Goal: Transaction & Acquisition: Subscribe to service/newsletter

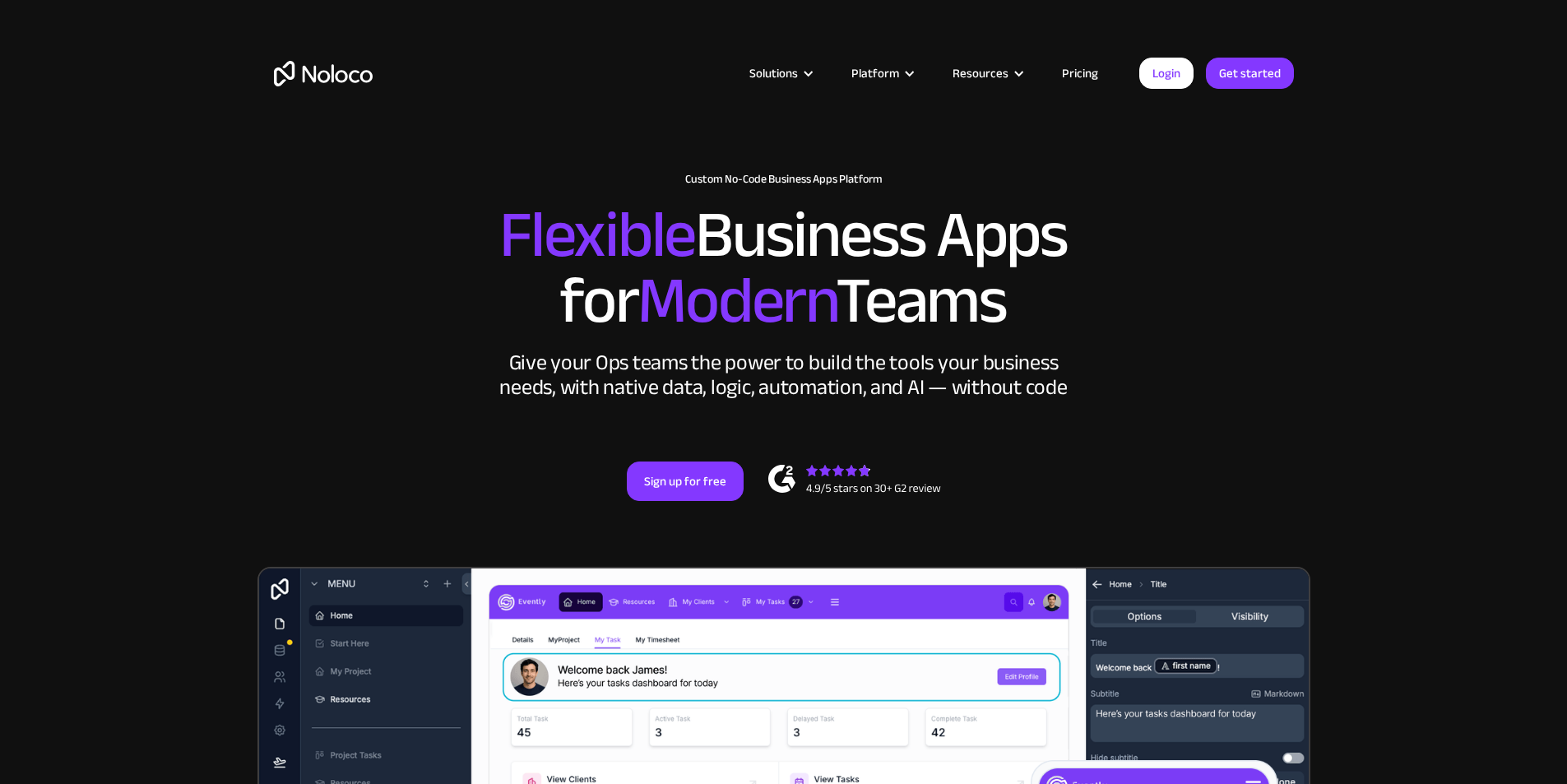
click at [637, 332] on span "Modern" at bounding box center [737, 301] width 198 height 123
click at [490, 281] on h2 "Flexible Business Apps for Modern Teams" at bounding box center [784, 268] width 1020 height 132
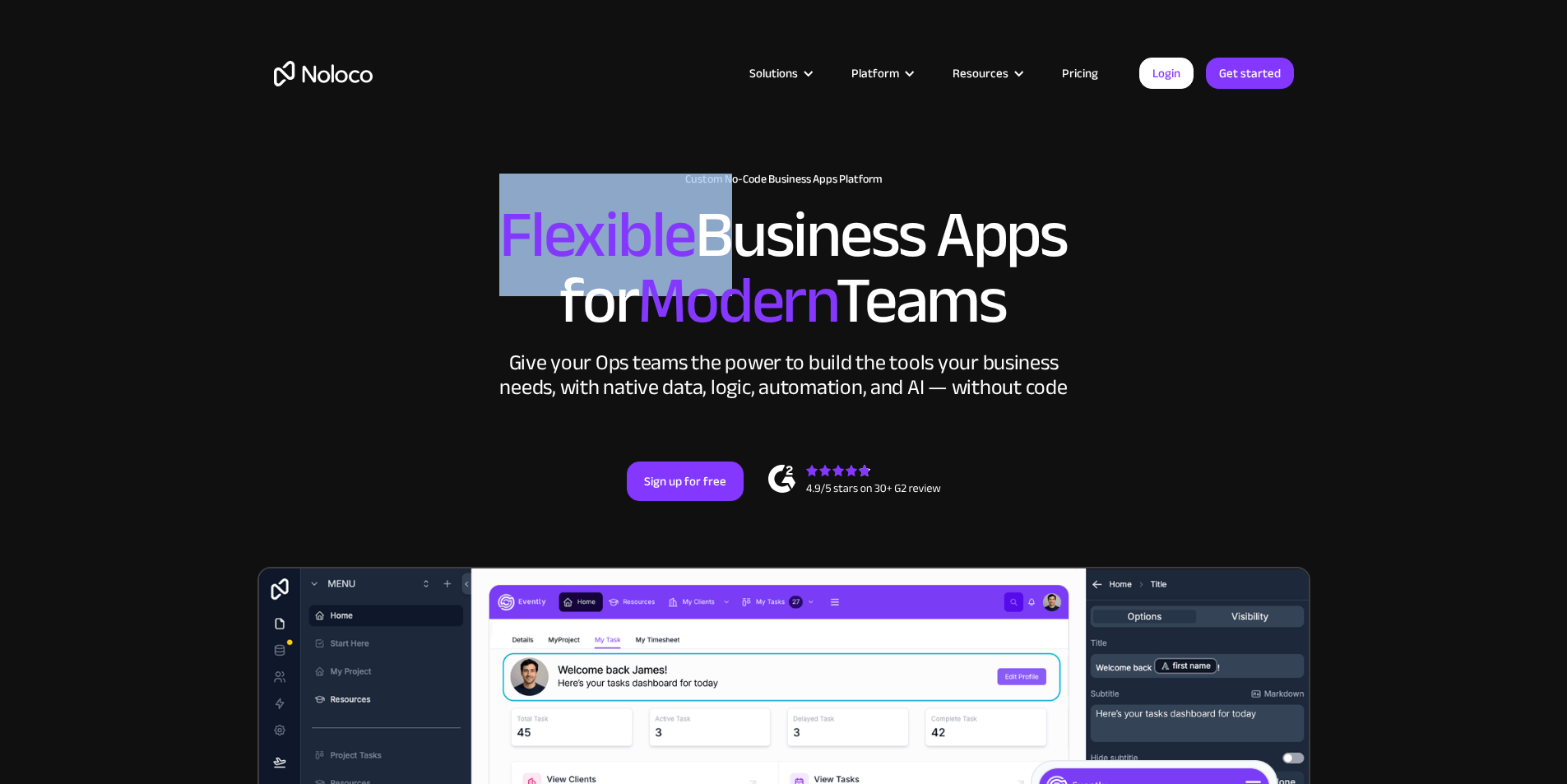
click at [449, 292] on h2 "Flexible Business Apps for Modern Teams" at bounding box center [784, 268] width 1020 height 132
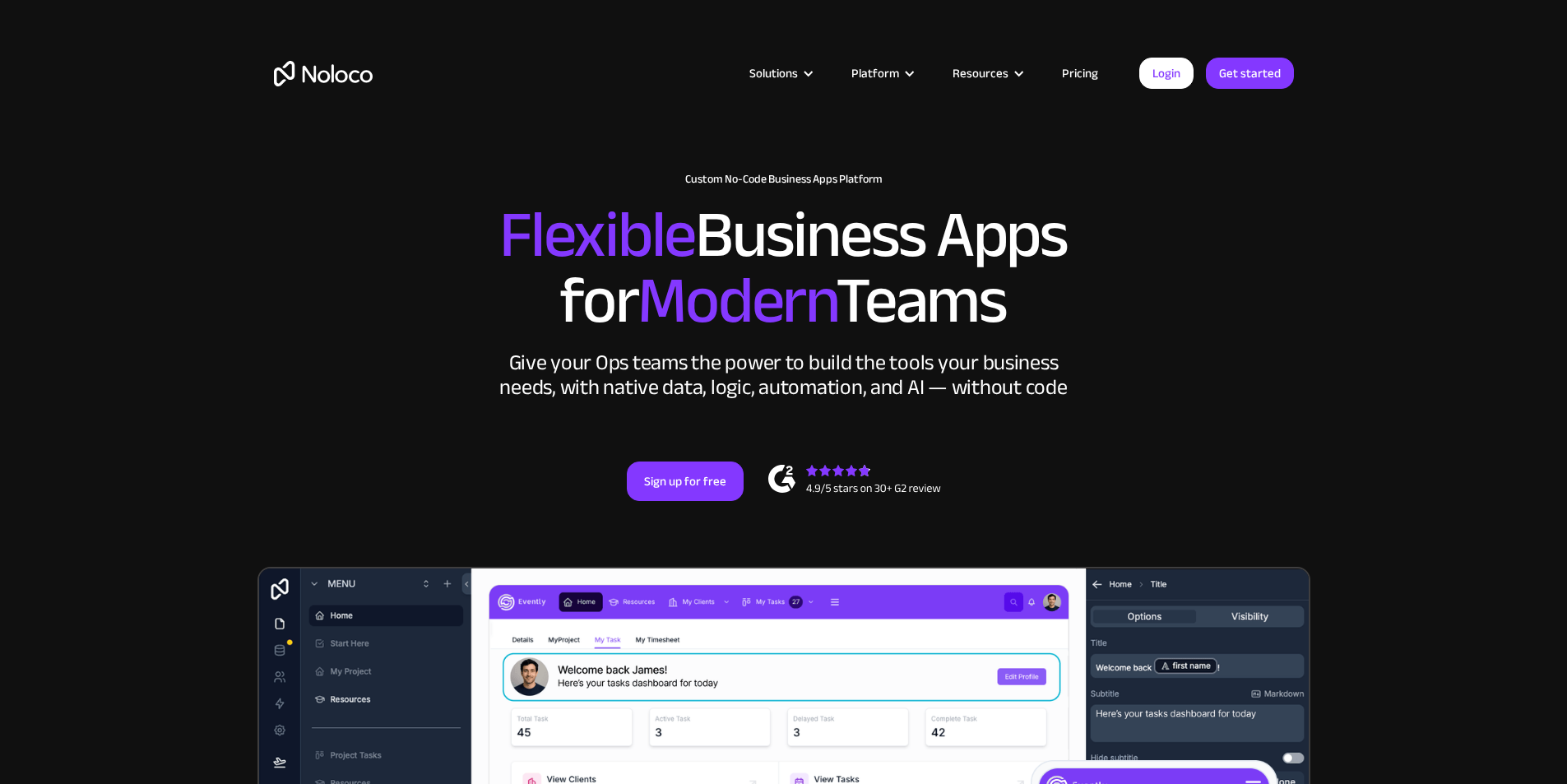
click at [465, 333] on h2 "Flexible Business Apps for Modern Teams" at bounding box center [784, 268] width 1020 height 132
click at [1085, 68] on link "Pricing" at bounding box center [1080, 73] width 78 height 22
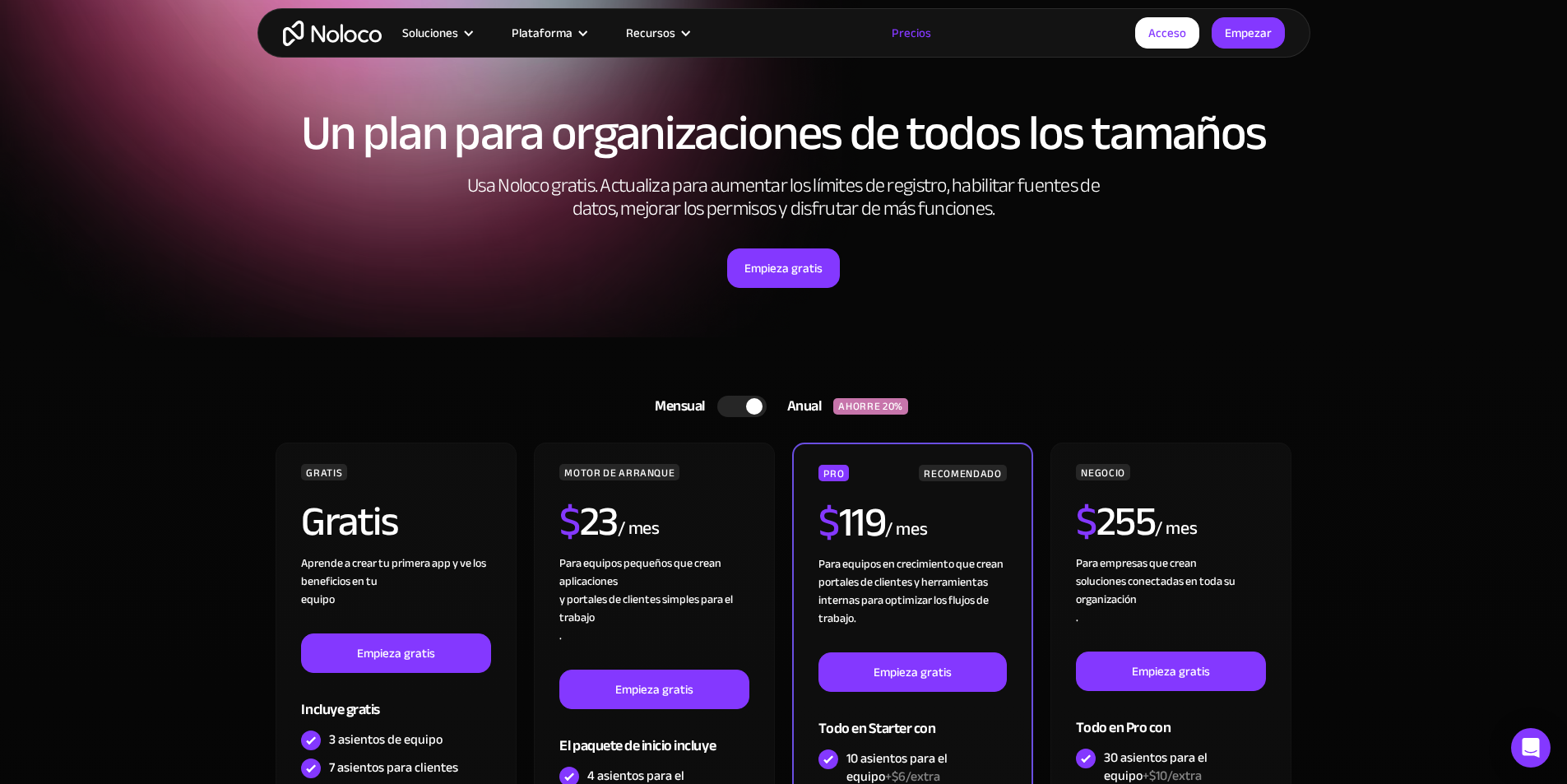
scroll to position [82, 0]
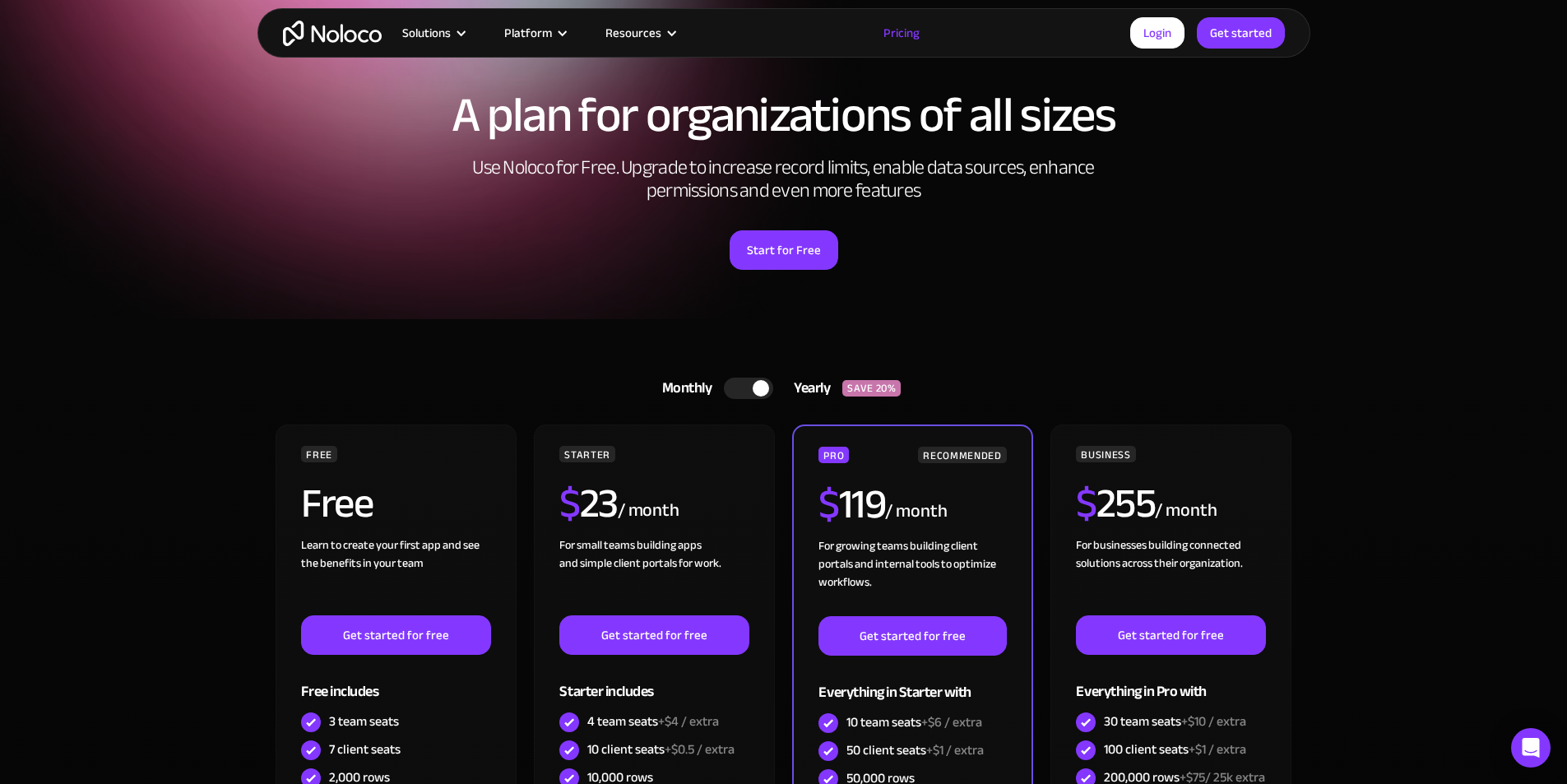
click at [450, 351] on div "Monthly Yearly SAVE 20% Monthly Yearly SAVE 20% FREE Free Learn to create your …" at bounding box center [784, 713] width 1053 height 788
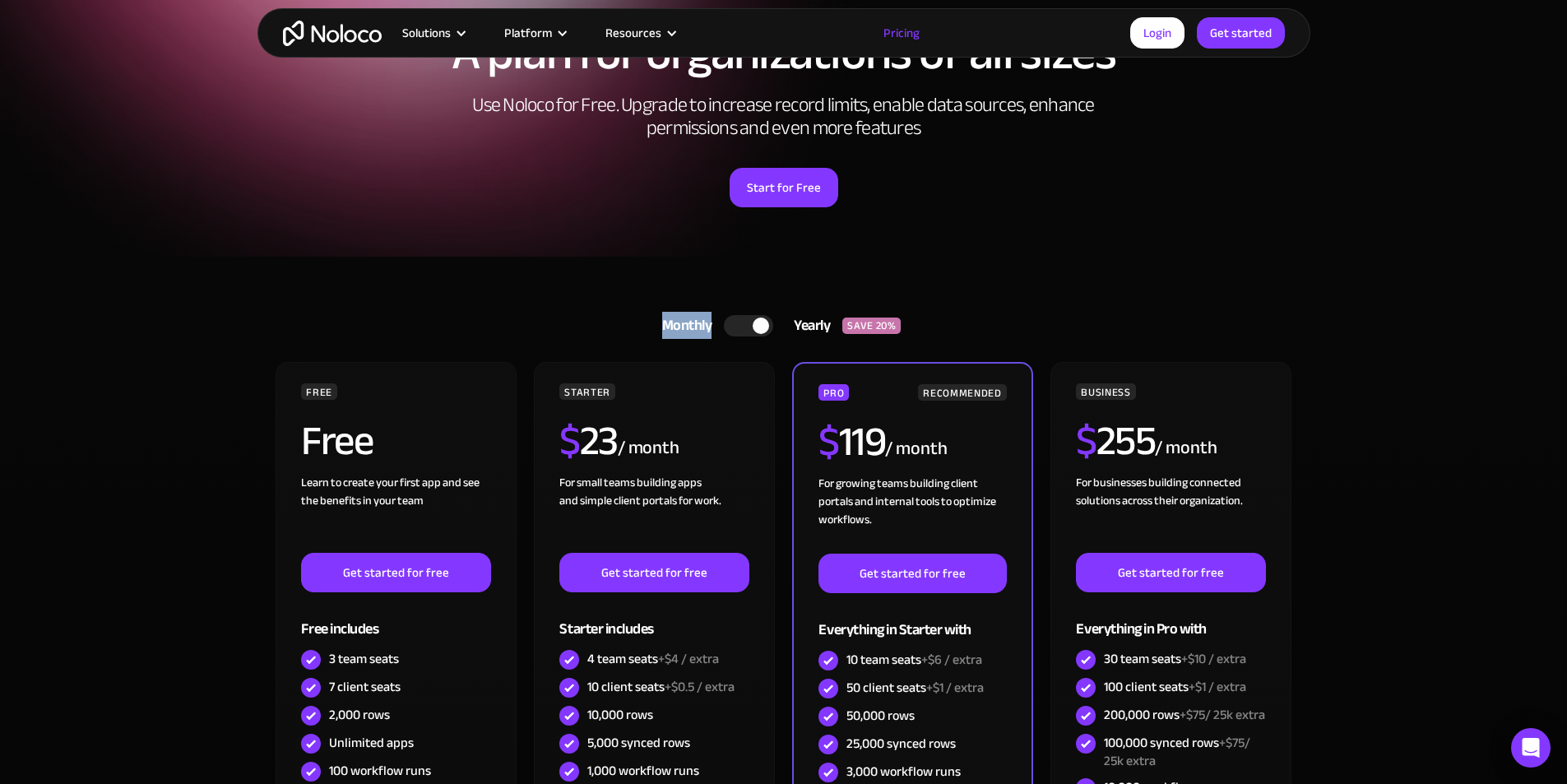
scroll to position [247, 0]
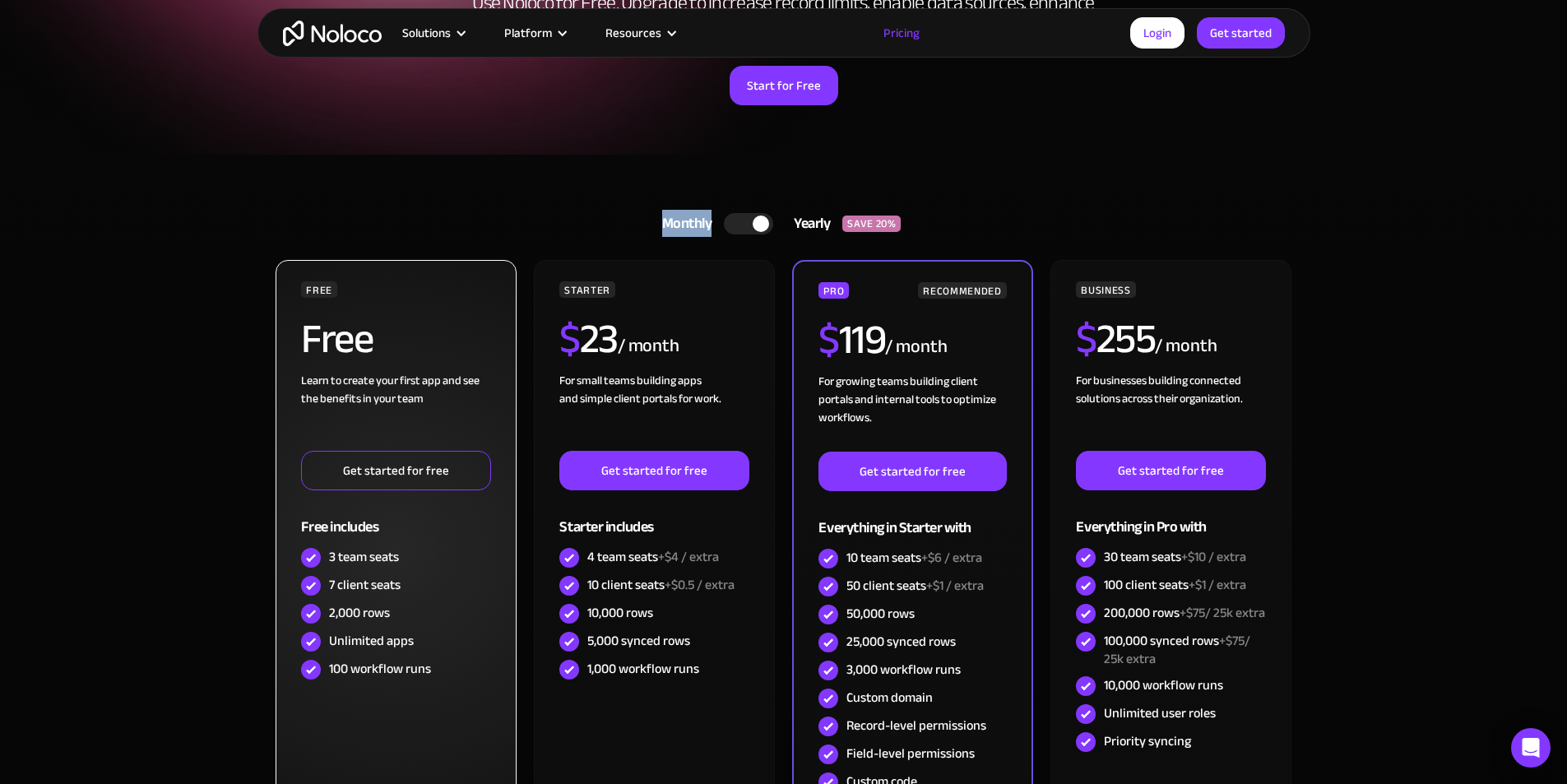
click at [405, 465] on link "Get started for free" at bounding box center [396, 470] width 189 height 40
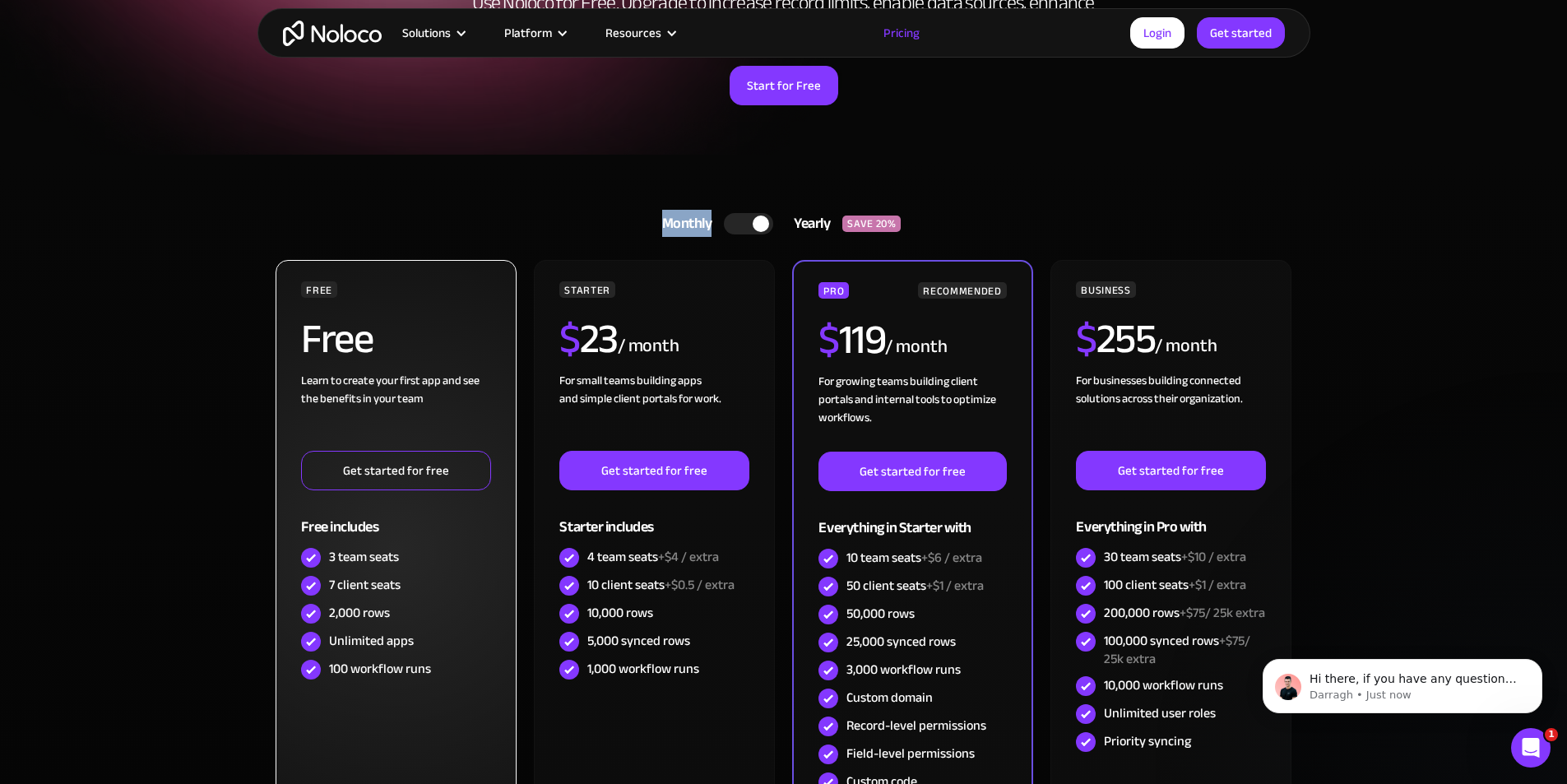
scroll to position [0, 0]
